Goal: Task Accomplishment & Management: Use online tool/utility

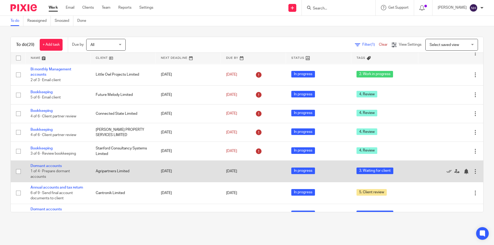
scroll to position [79, 0]
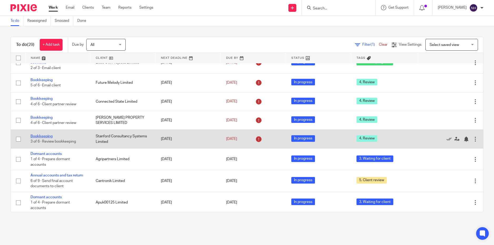
click at [45, 135] on link "Bookkeeping" at bounding box center [41, 137] width 22 height 4
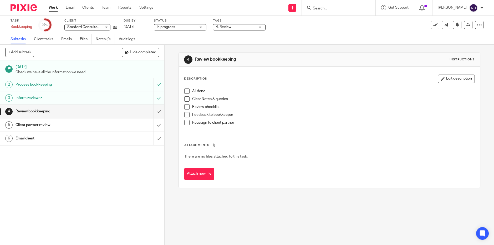
click at [185, 92] on span at bounding box center [186, 91] width 5 height 5
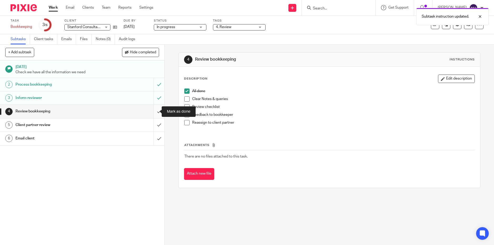
click at [156, 111] on input "submit" at bounding box center [82, 111] width 164 height 13
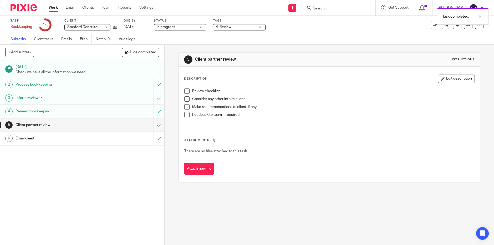
click at [185, 90] on span at bounding box center [186, 91] width 5 height 5
click at [185, 99] on span at bounding box center [186, 98] width 5 height 5
click at [185, 107] on span at bounding box center [186, 106] width 5 height 5
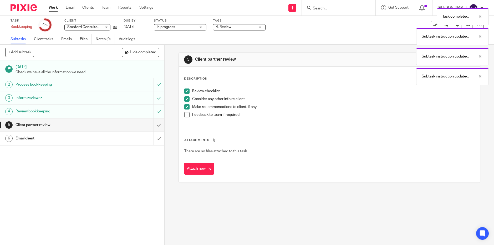
click at [185, 113] on span at bounding box center [186, 114] width 5 height 5
click at [153, 125] on input "submit" at bounding box center [82, 124] width 164 height 13
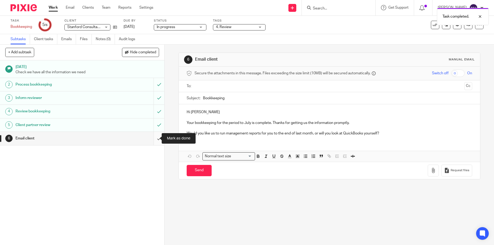
click at [154, 140] on input "submit" at bounding box center [82, 138] width 164 height 13
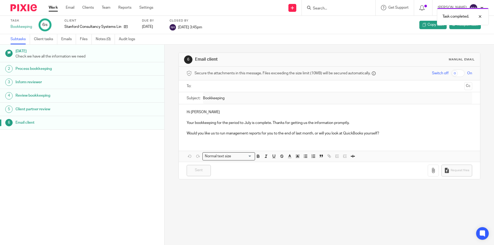
click at [52, 8] on link "Work" at bounding box center [53, 7] width 9 height 5
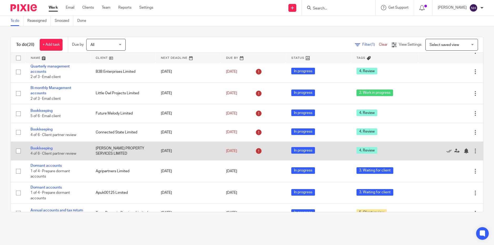
scroll to position [53, 0]
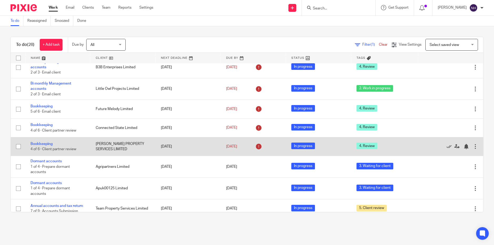
drag, startPoint x: 40, startPoint y: 138, endPoint x: 22, endPoint y: 141, distance: 18.8
click at [40, 142] on link "Bookkeeping" at bounding box center [41, 144] width 22 height 4
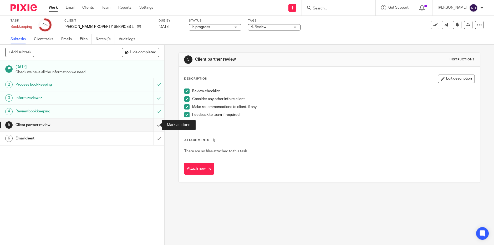
click at [156, 126] on input "submit" at bounding box center [82, 124] width 164 height 13
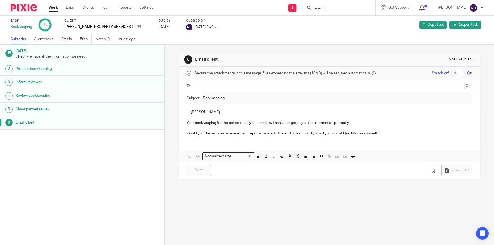
drag, startPoint x: 52, startPoint y: 7, endPoint x: 54, endPoint y: 11, distance: 4.2
click at [52, 7] on link "Work" at bounding box center [53, 7] width 9 height 5
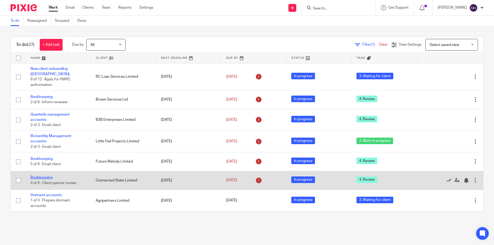
click at [46, 176] on link "Bookkeeping" at bounding box center [41, 178] width 22 height 4
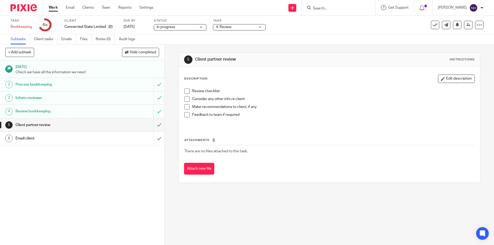
click at [185, 90] on span at bounding box center [186, 91] width 5 height 5
click at [187, 100] on span at bounding box center [186, 98] width 5 height 5
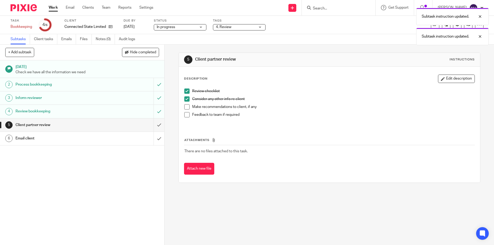
click at [185, 106] on span at bounding box center [186, 106] width 5 height 5
click at [185, 115] on span at bounding box center [186, 114] width 5 height 5
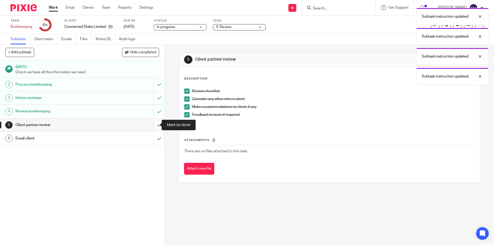
click at [154, 125] on input "submit" at bounding box center [82, 124] width 164 height 13
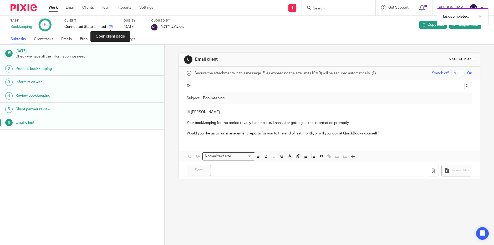
click at [112, 27] on icon at bounding box center [110, 27] width 4 height 4
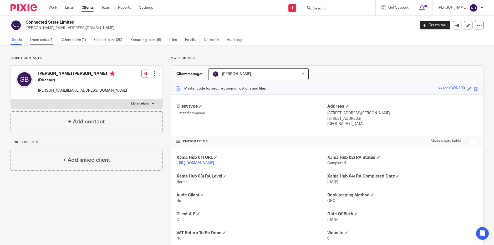
click at [49, 40] on link "Open tasks (1)" at bounding box center [44, 40] width 28 height 10
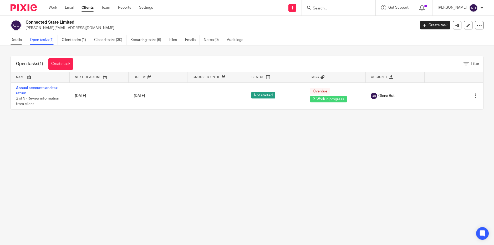
click at [17, 41] on link "Details" at bounding box center [18, 40] width 15 height 10
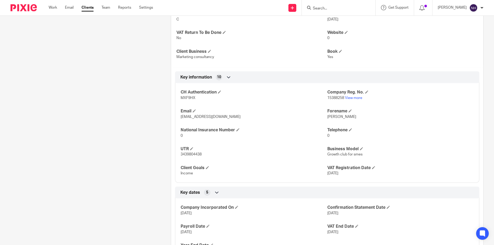
scroll to position [184, 0]
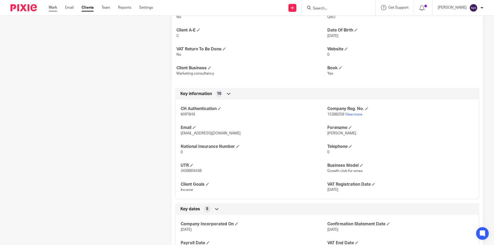
click at [54, 8] on link "Work" at bounding box center [53, 7] width 8 height 5
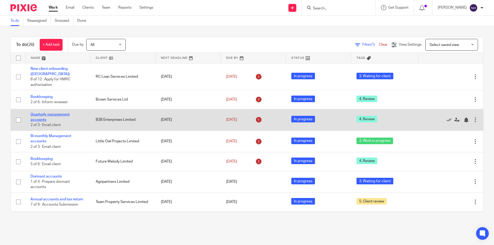
click at [46, 113] on link "Quarterly management accounts" at bounding box center [49, 117] width 39 height 9
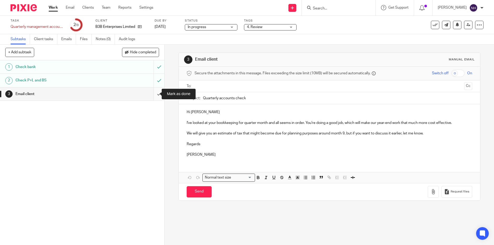
click at [154, 94] on input "submit" at bounding box center [82, 93] width 164 height 13
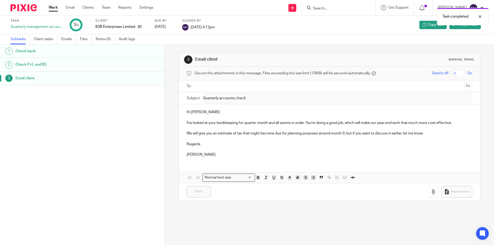
click at [55, 7] on link "Work" at bounding box center [53, 7] width 9 height 5
